Goal: Find specific page/section: Find specific page/section

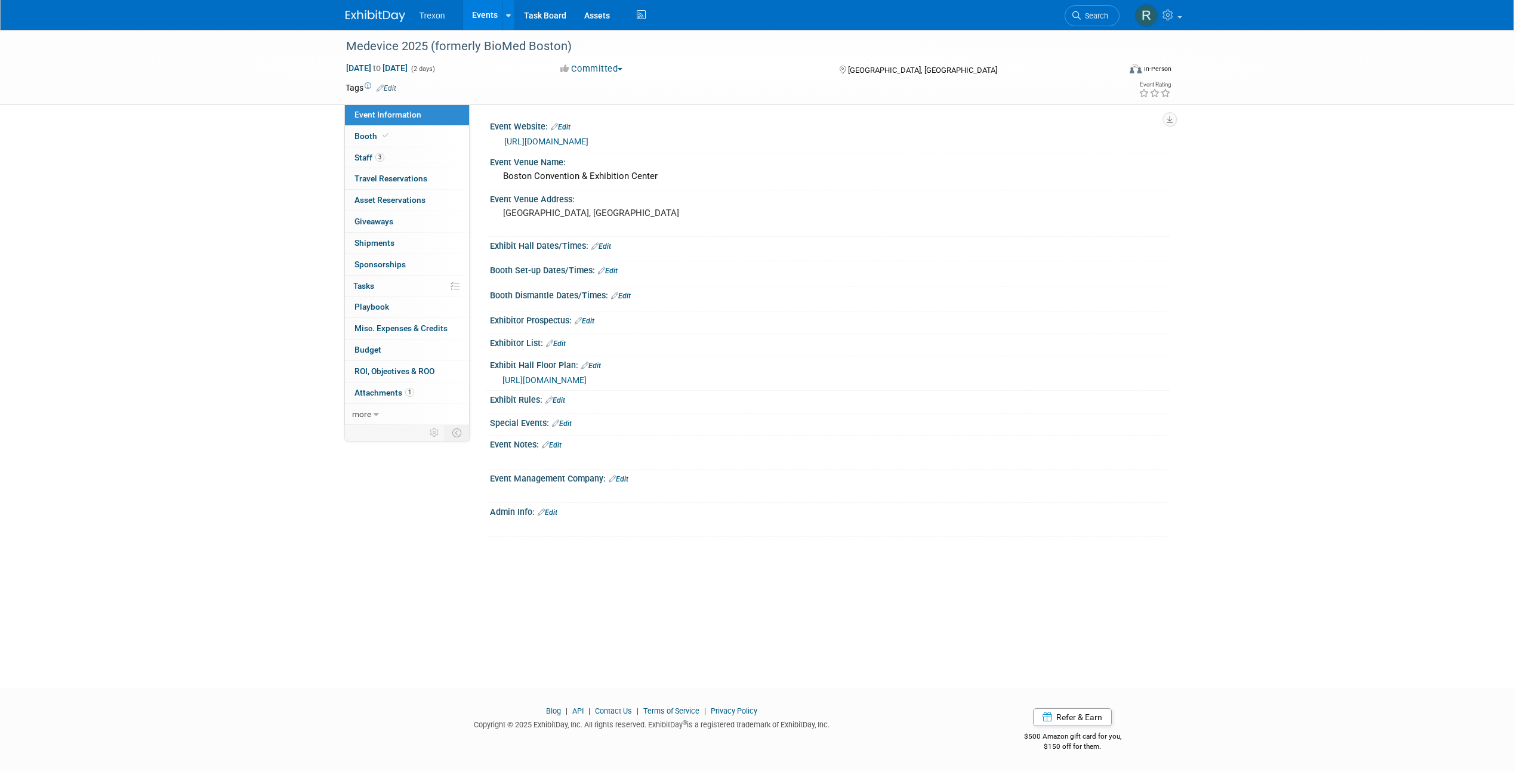
click at [370, 0] on div at bounding box center [382, 11] width 74 height 22
click at [377, 6] on link at bounding box center [382, 10] width 74 height 10
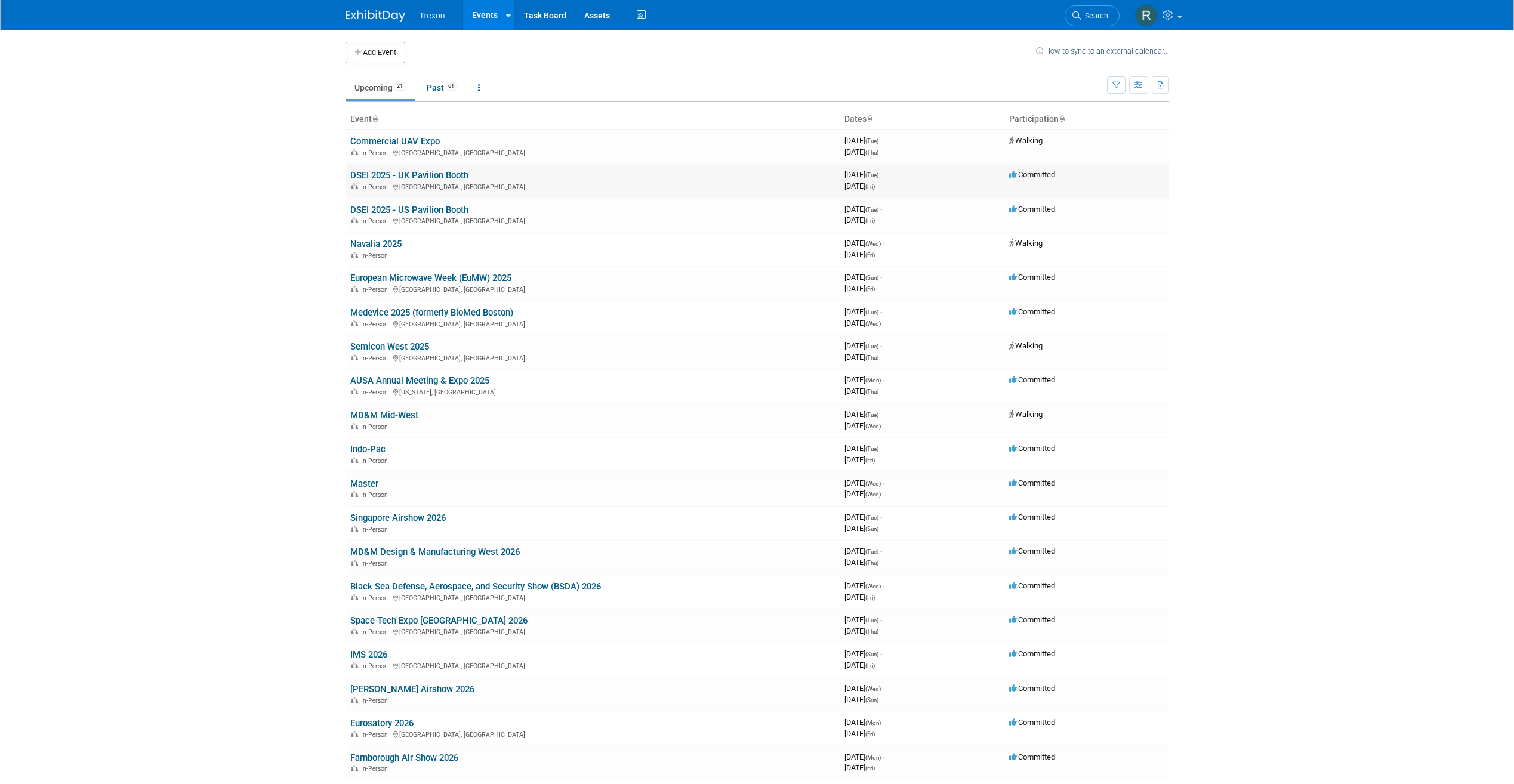
scroll to position [60, 0]
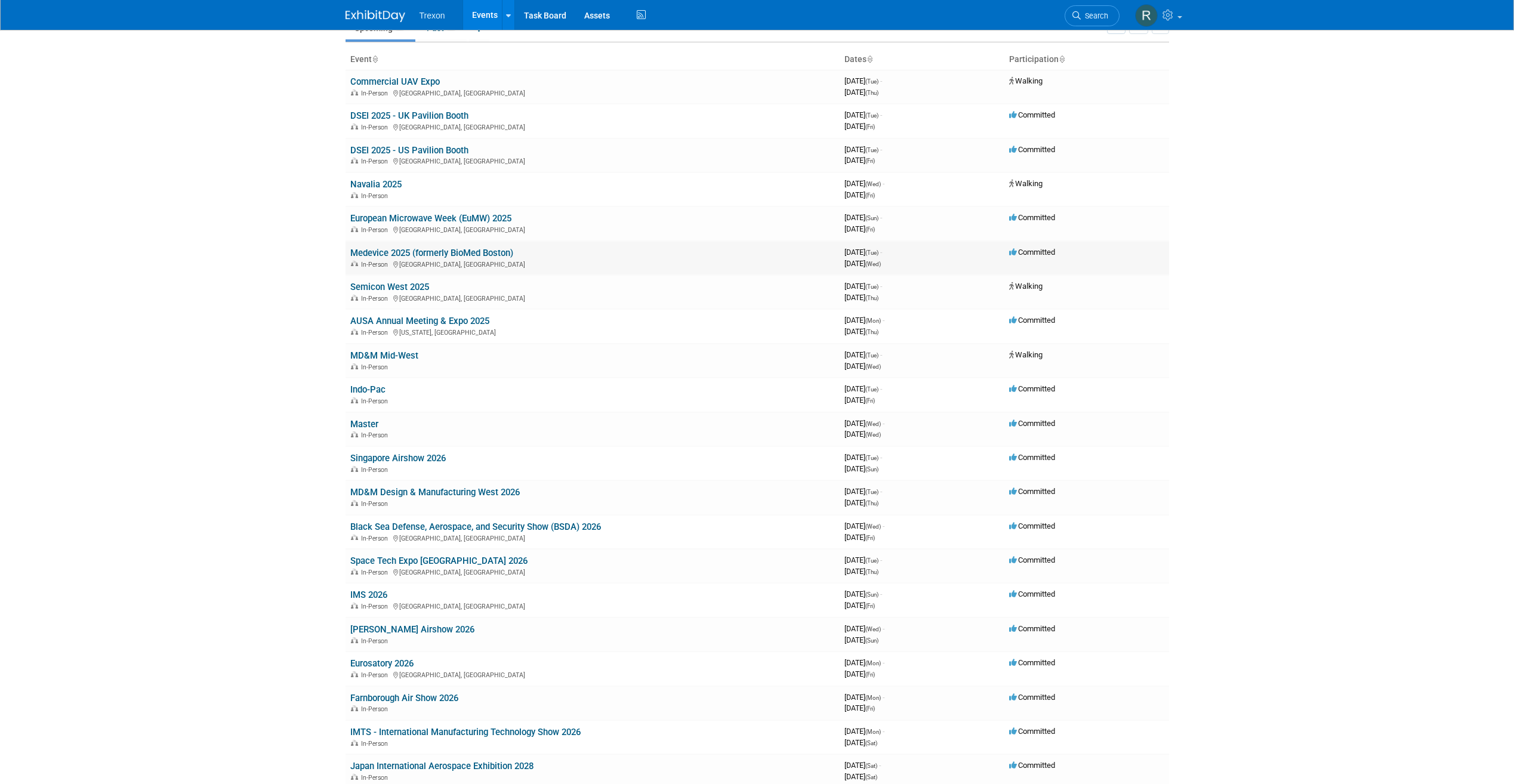
click at [471, 245] on td "Medevice 2025 (formerly BioMed Boston) In-Person Boston, MA" at bounding box center [592, 258] width 494 height 34
click at [472, 248] on link "Medevice 2025 (formerly BioMed Boston)" at bounding box center [431, 252] width 163 height 10
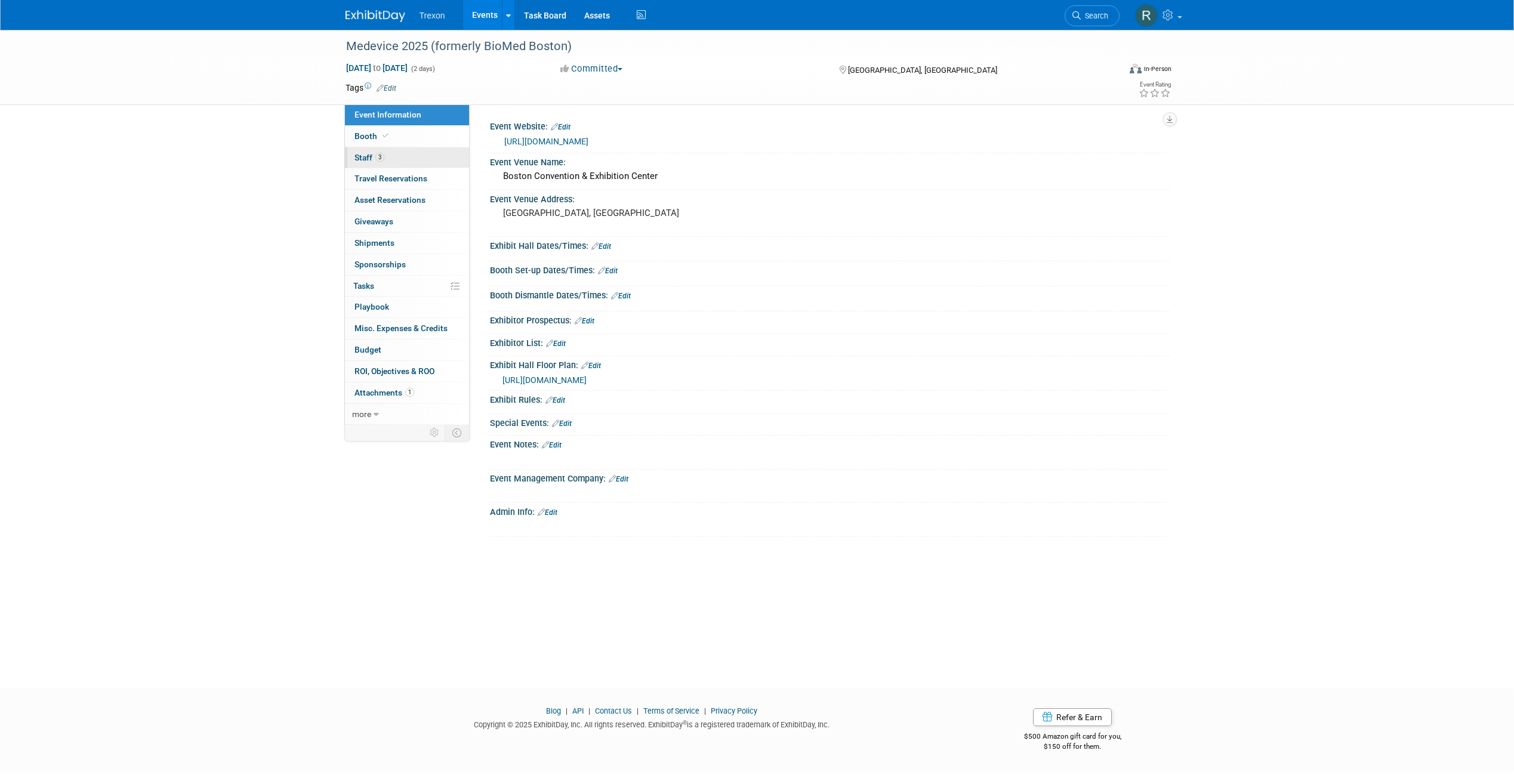
click at [425, 151] on link "3 Staff 3" at bounding box center [407, 158] width 124 height 21
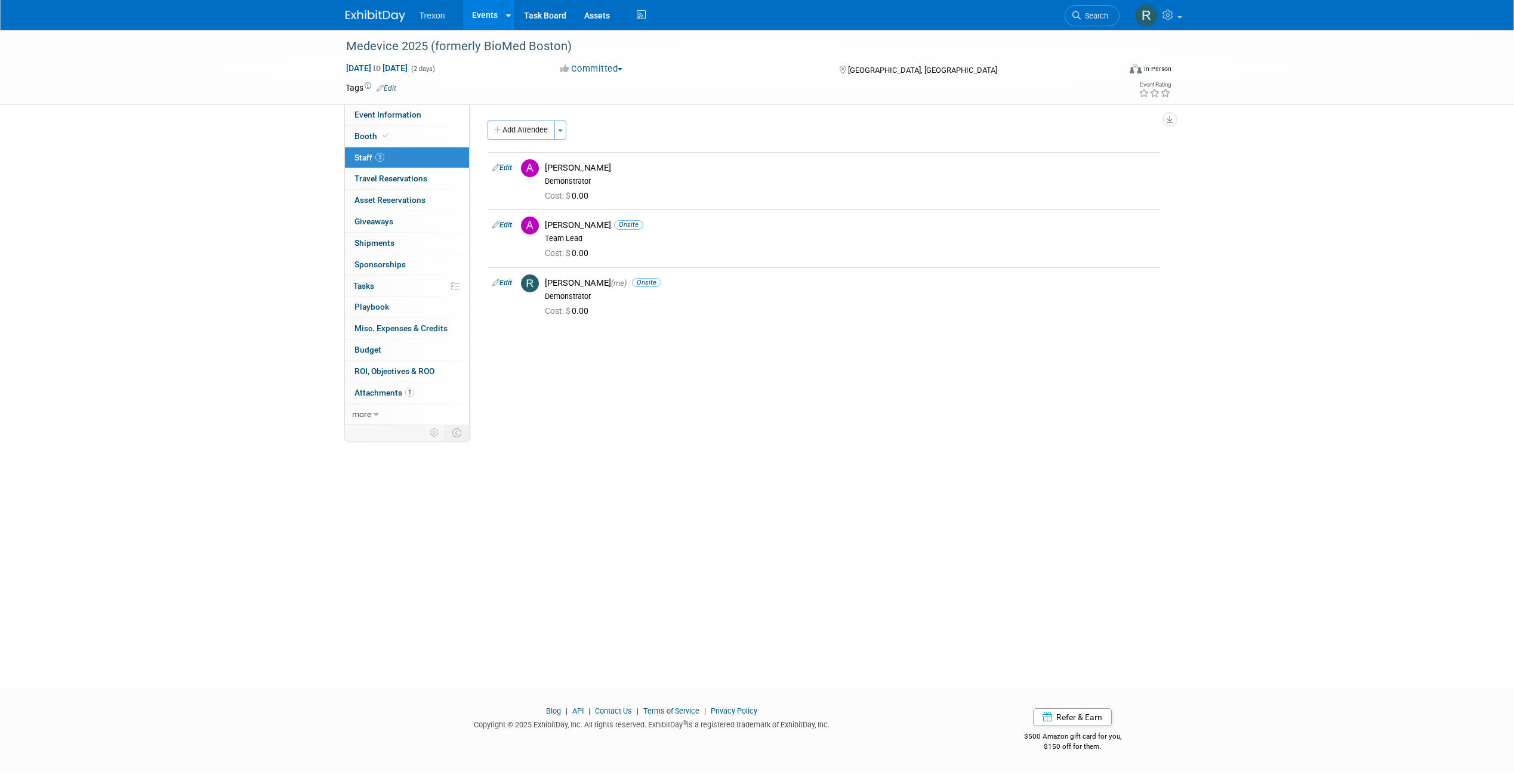
click at [385, 7] on link at bounding box center [382, 10] width 74 height 10
